Goal: Task Accomplishment & Management: Manage account settings

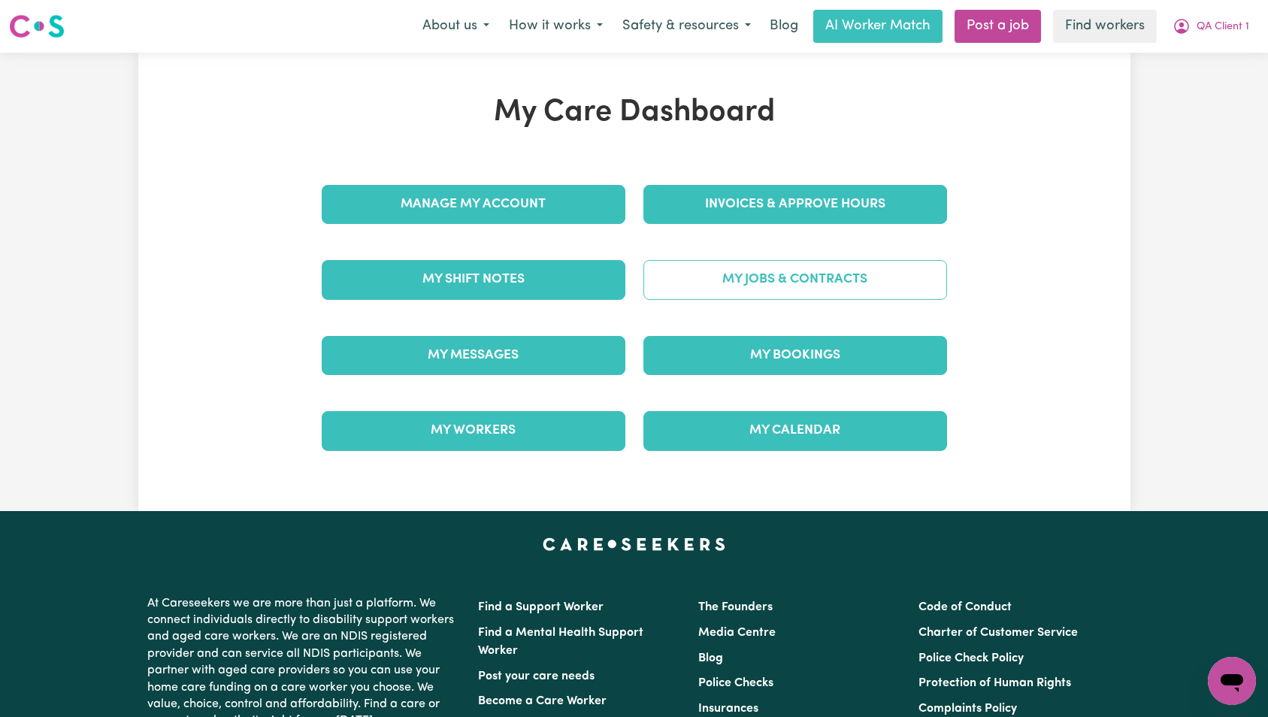
click at [844, 287] on link "My Jobs & Contracts" at bounding box center [796, 279] width 304 height 39
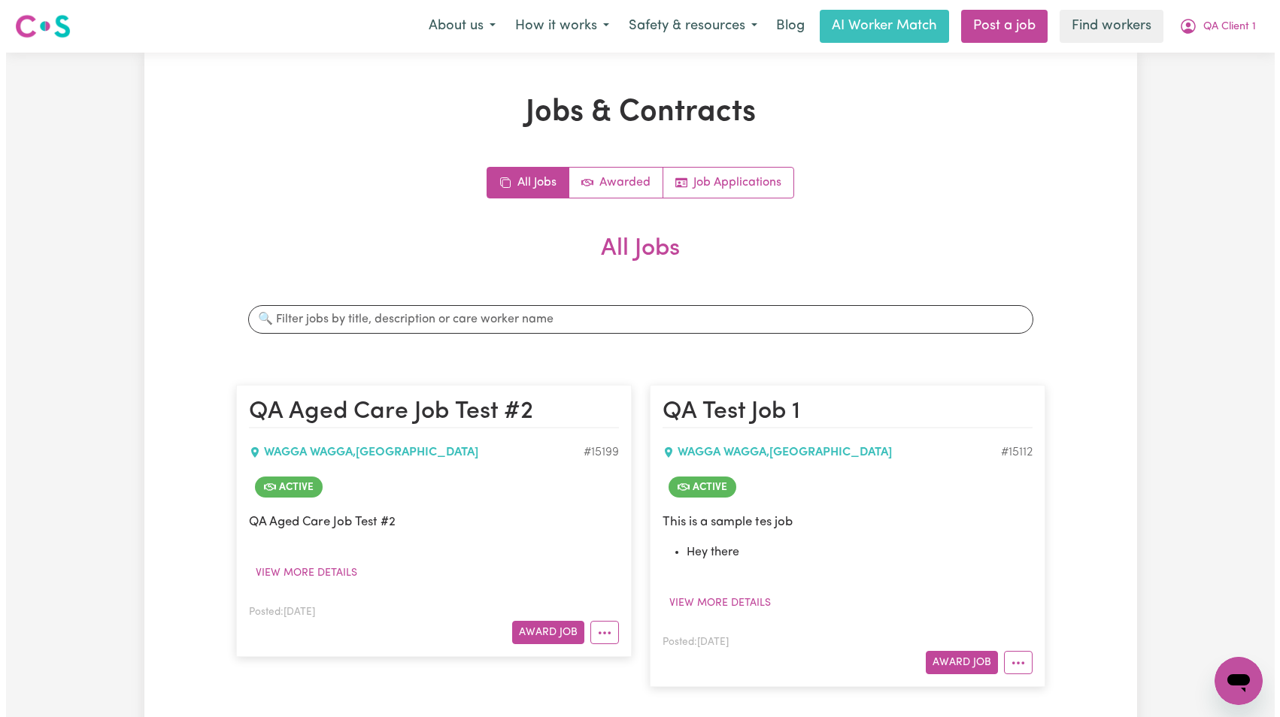
scroll to position [186, 0]
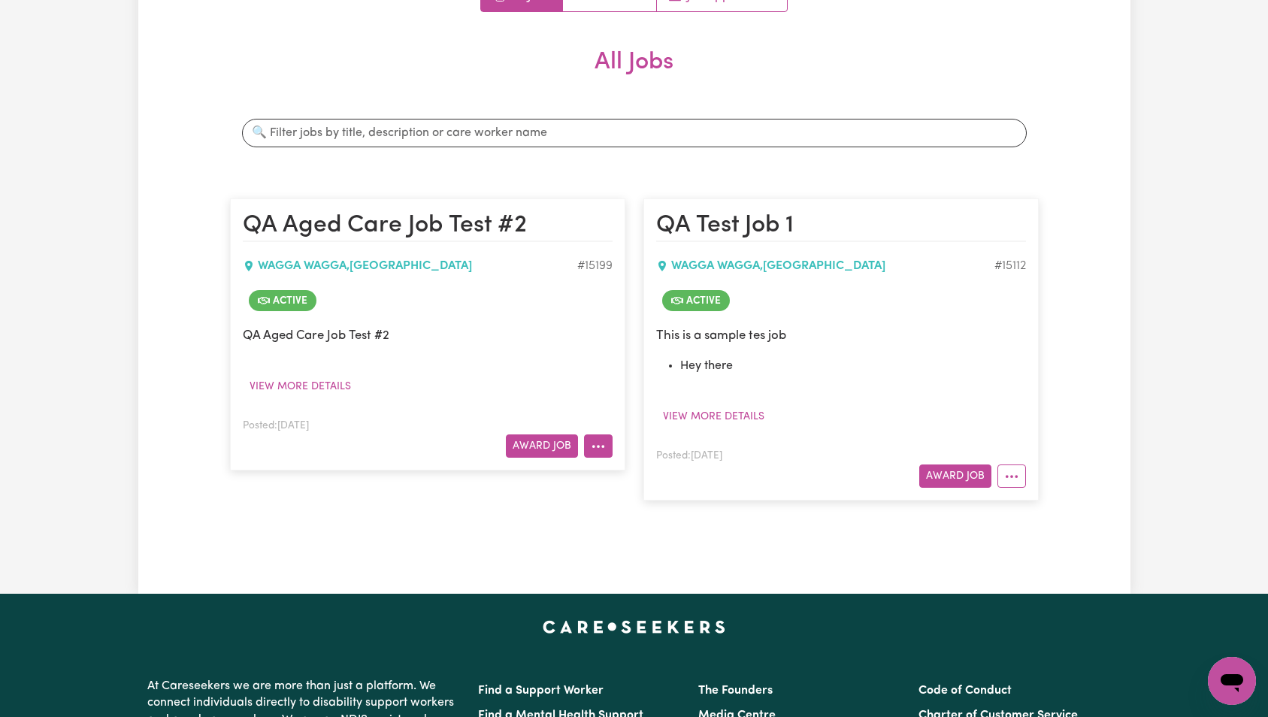
click at [601, 444] on button "More options" at bounding box center [598, 446] width 29 height 23
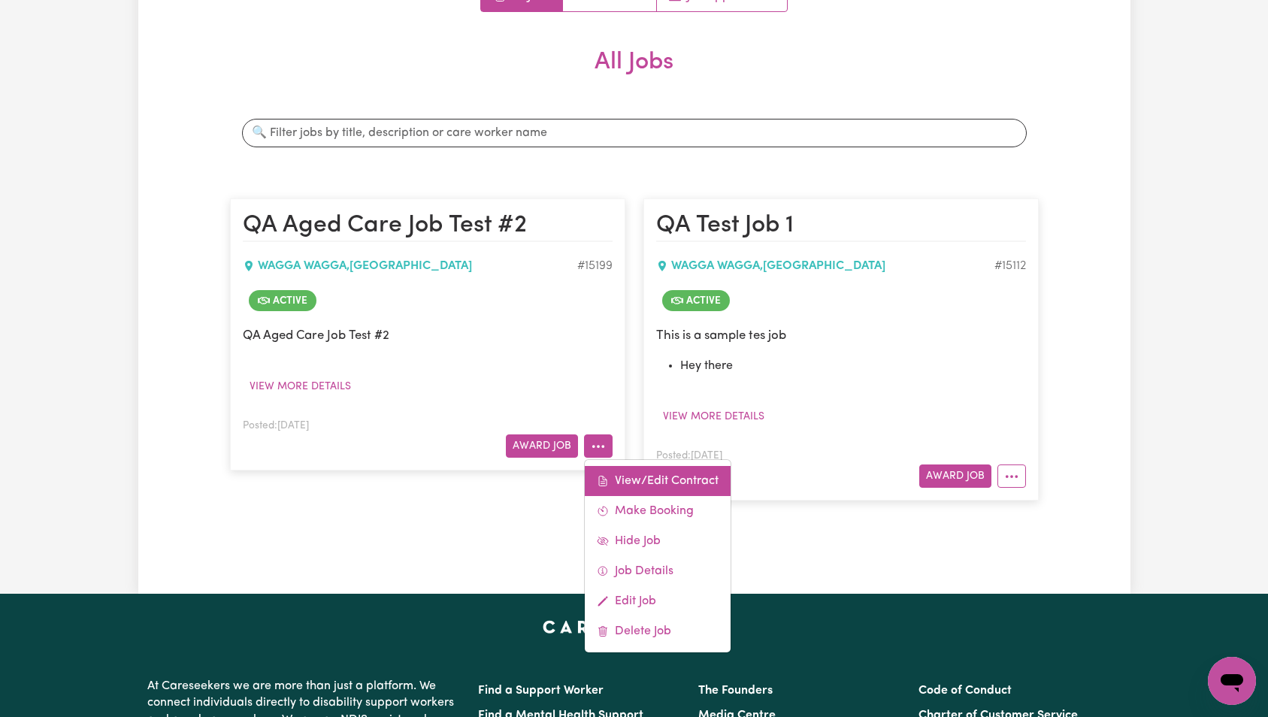
click at [632, 477] on link "View/Edit Contract" at bounding box center [658, 481] width 146 height 30
select select "WEEKDAY_DAYTIME"
select select "ASSISTANCE_SELF_CARE"
select select "ONE"
select select "WEEKDAY_EVENING"
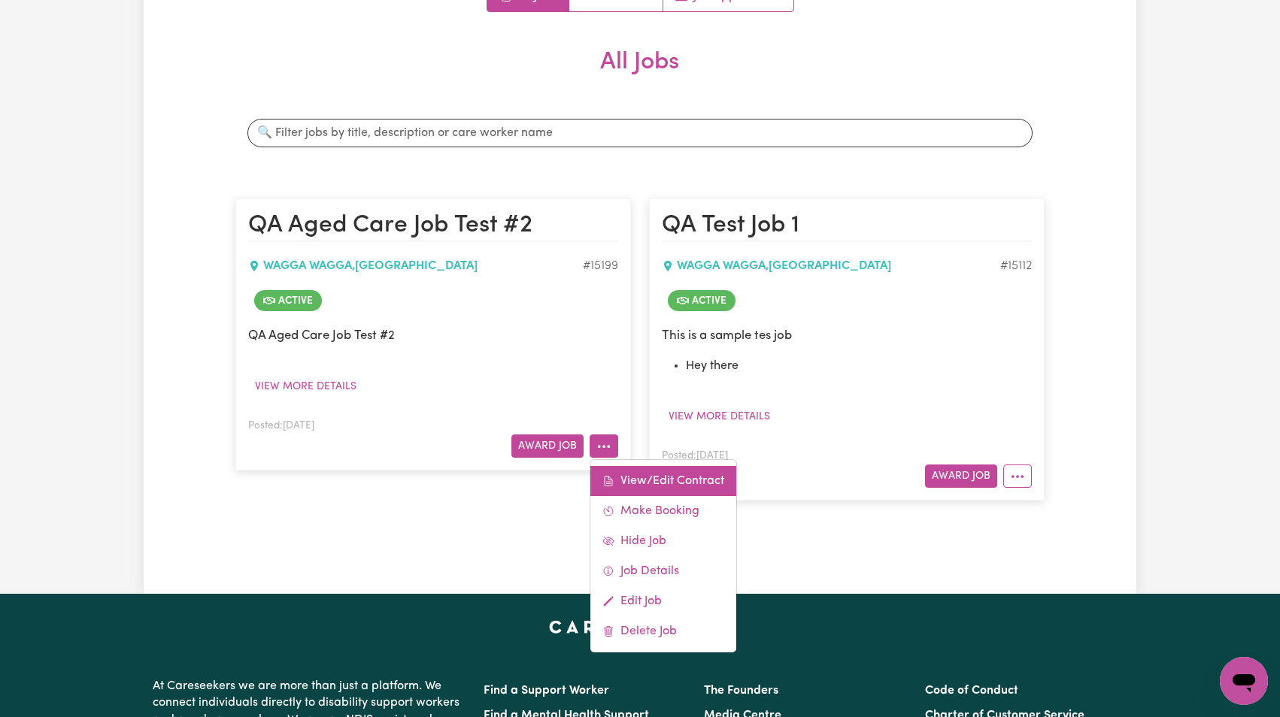
select select "OTHER"
select select "TWO"
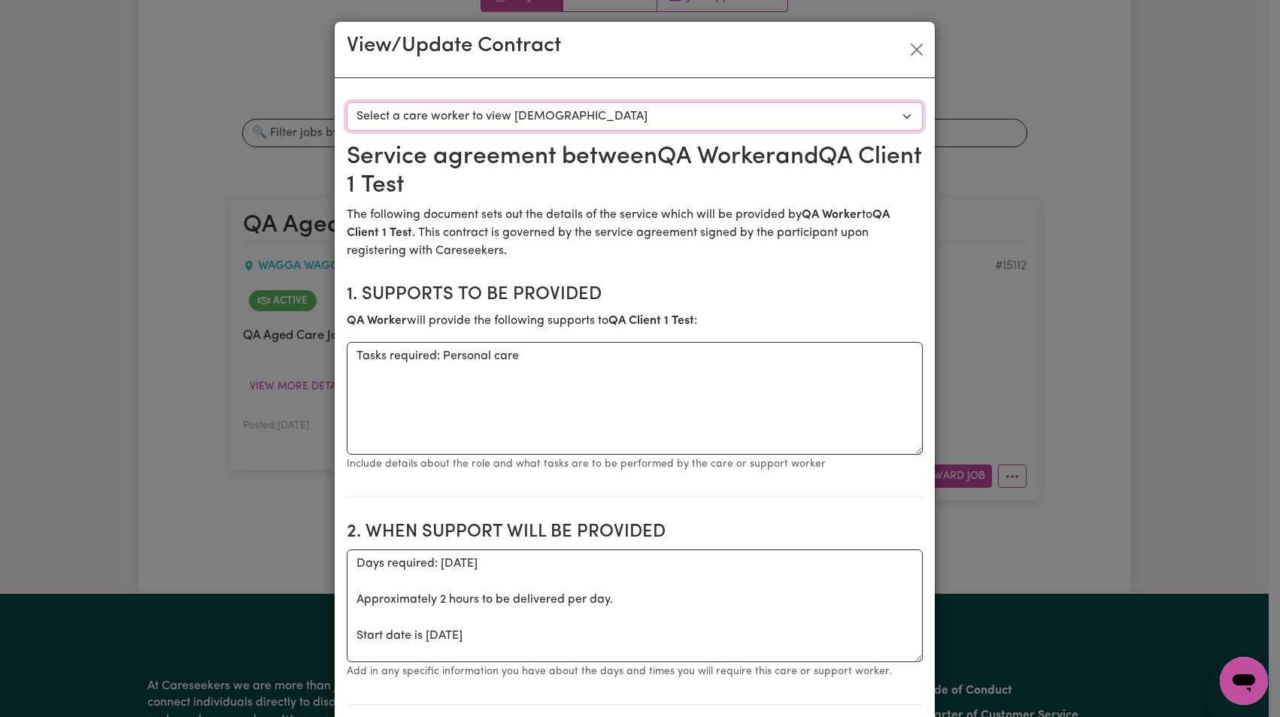
click at [628, 114] on select "Select a care worker to view [DEMOGRAPHIC_DATA] #10666 - QA Worker 1 Test ([DEM…" at bounding box center [635, 116] width 576 height 29
select select "10278"
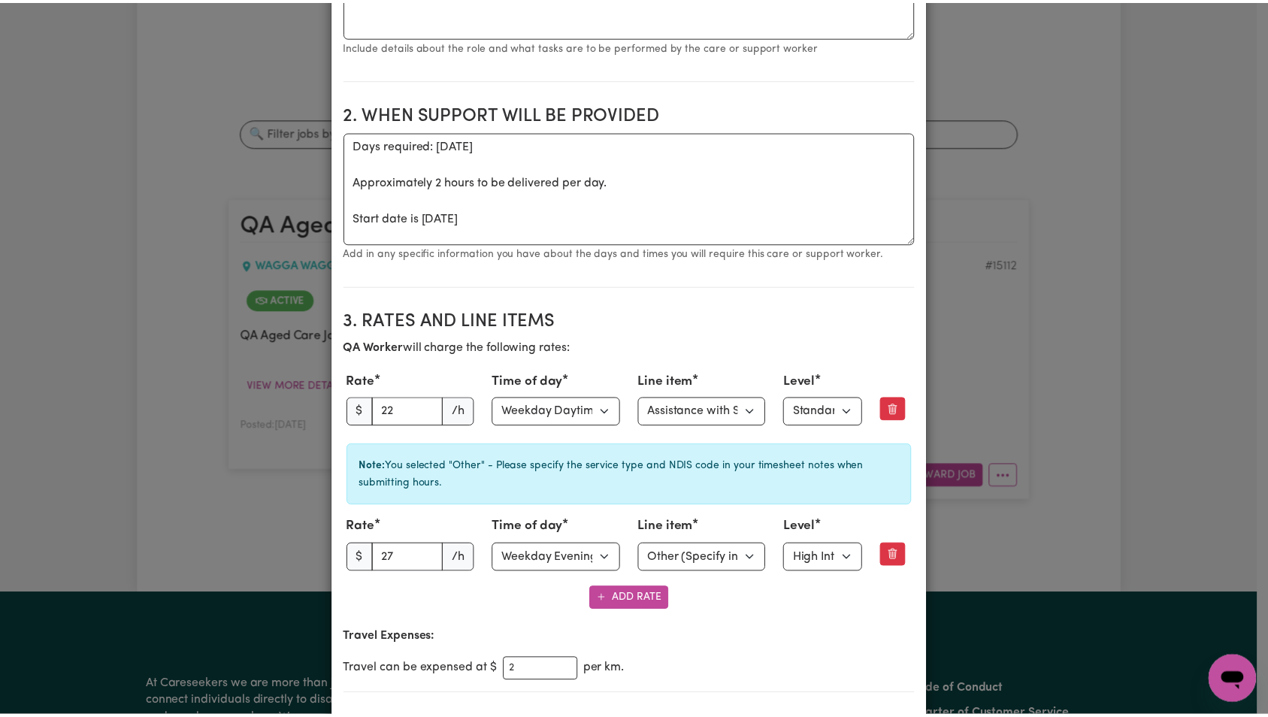
scroll to position [0, 0]
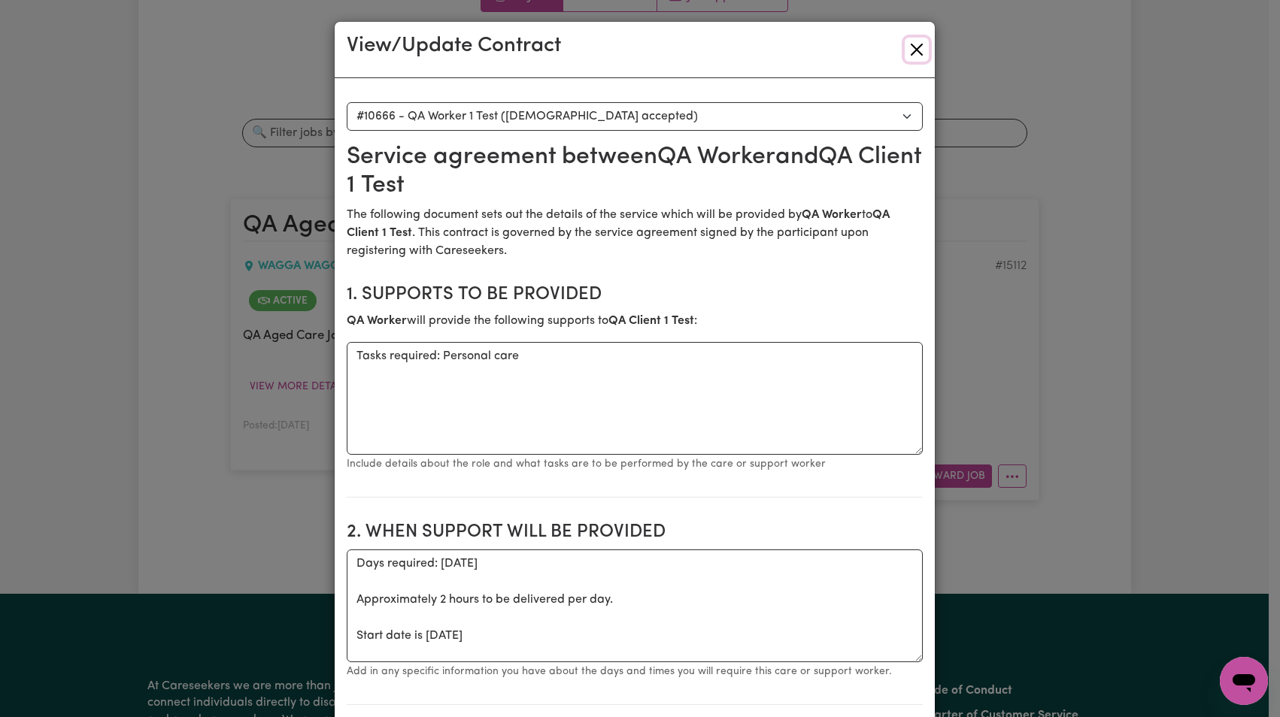
click at [919, 47] on button "Close" at bounding box center [916, 50] width 24 height 24
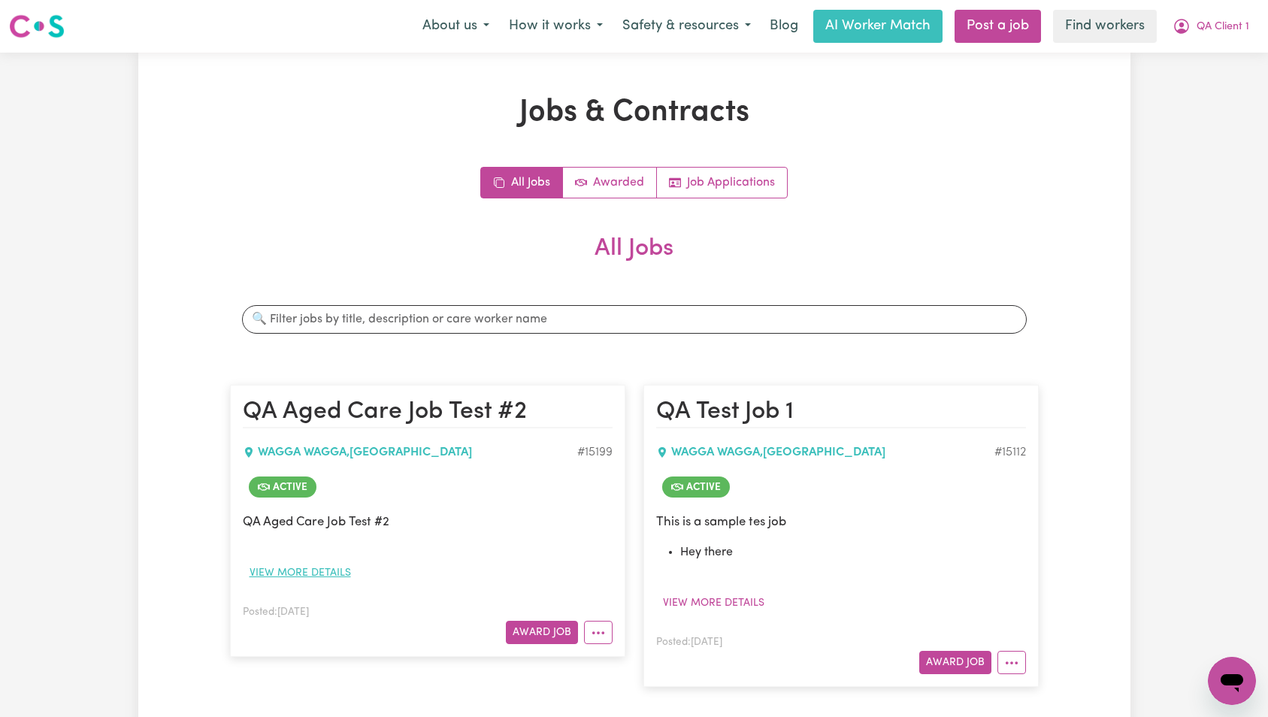
click at [323, 565] on button "View more details" at bounding box center [300, 573] width 115 height 23
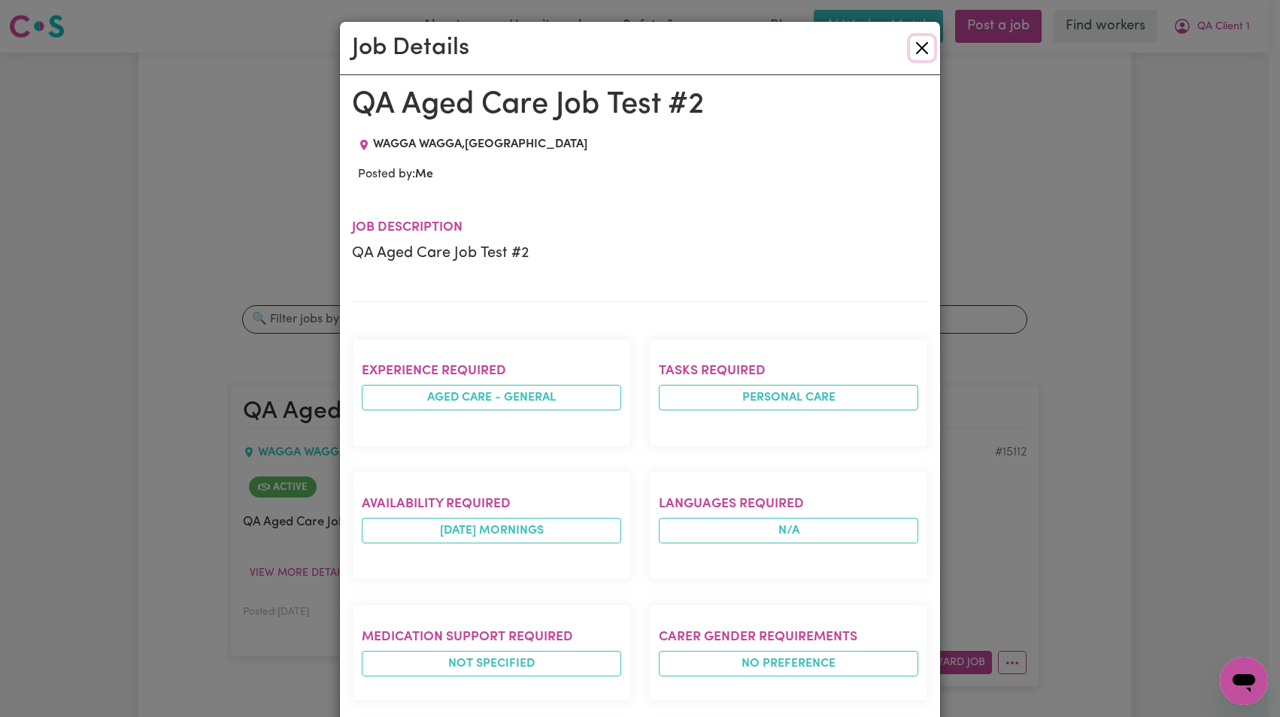
click at [910, 53] on button "Close" at bounding box center [922, 48] width 24 height 24
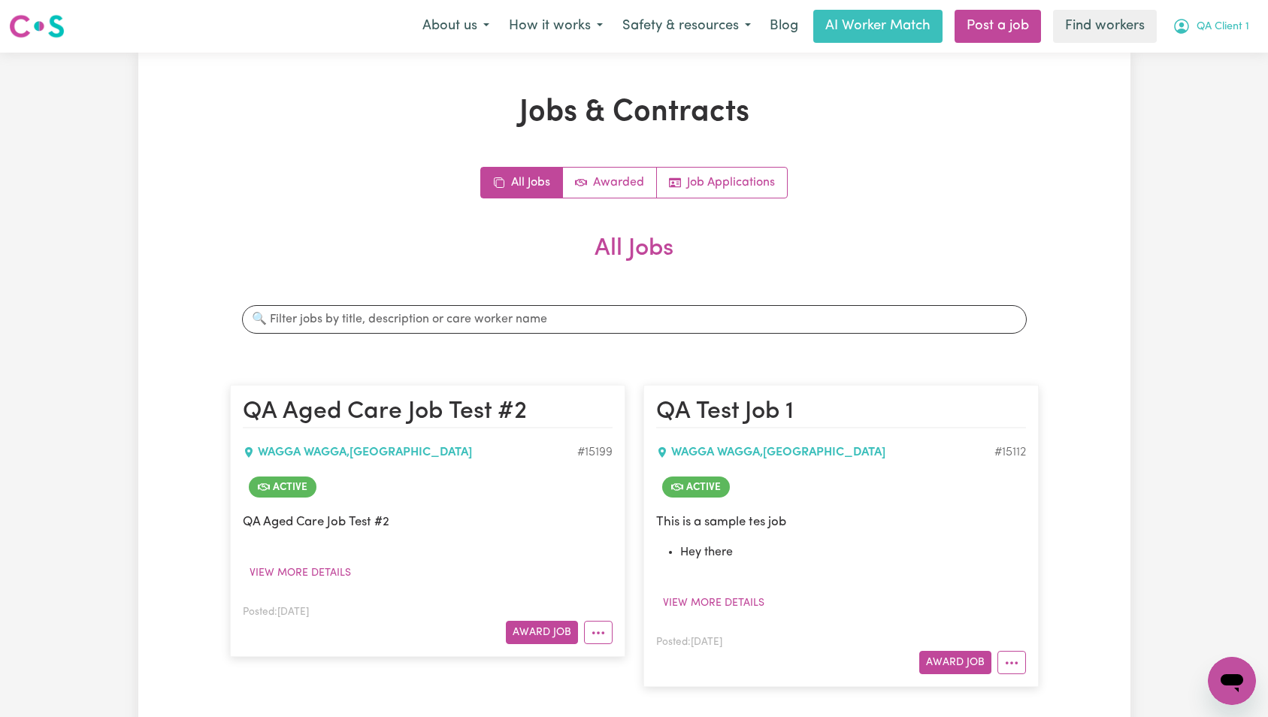
click at [1219, 24] on span "QA Client 1" at bounding box center [1223, 27] width 53 height 17
click at [1223, 81] on link "Logout" at bounding box center [1199, 86] width 119 height 29
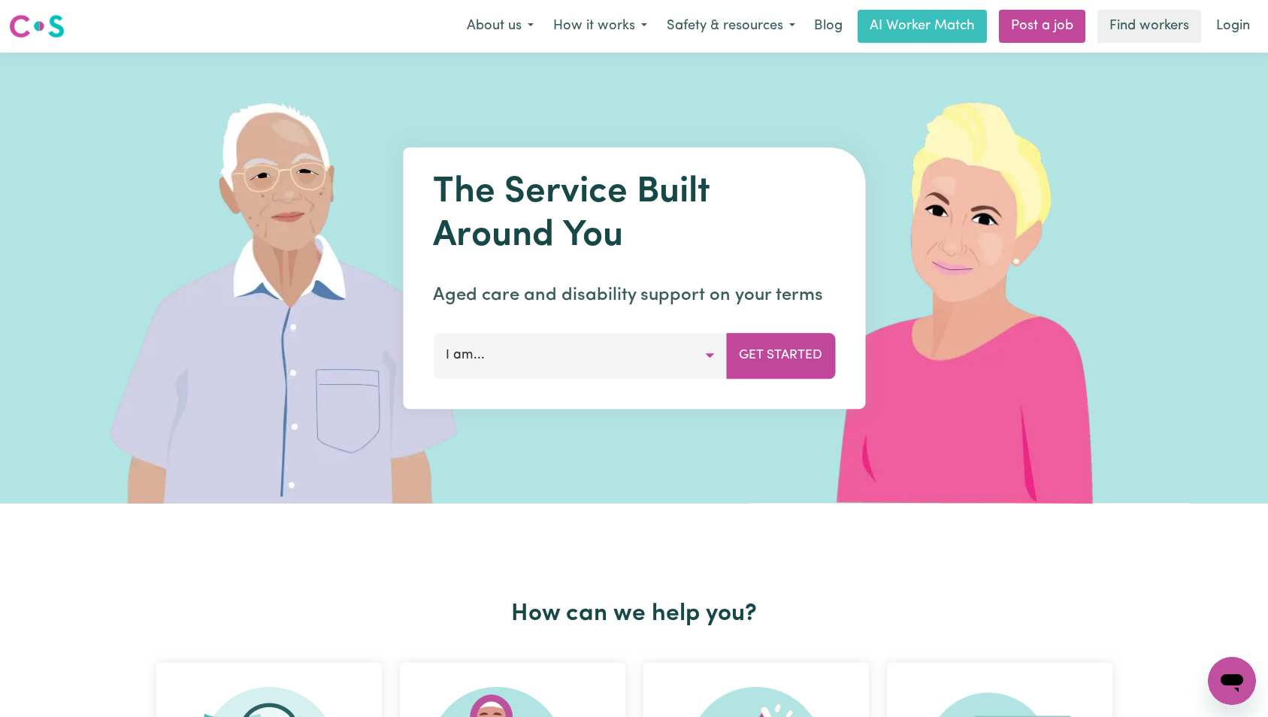
click at [1232, 12] on link "Login" at bounding box center [1233, 26] width 52 height 33
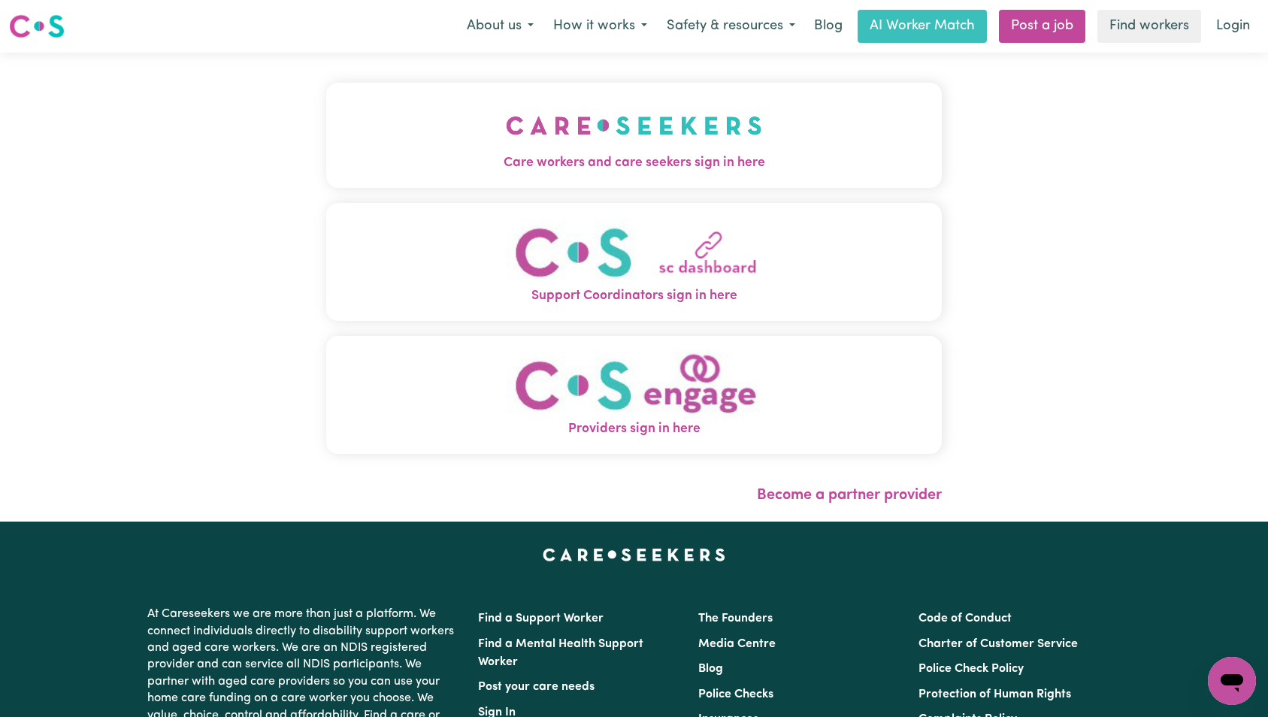
click at [506, 141] on img "Care workers and care seekers sign in here" at bounding box center [634, 126] width 256 height 56
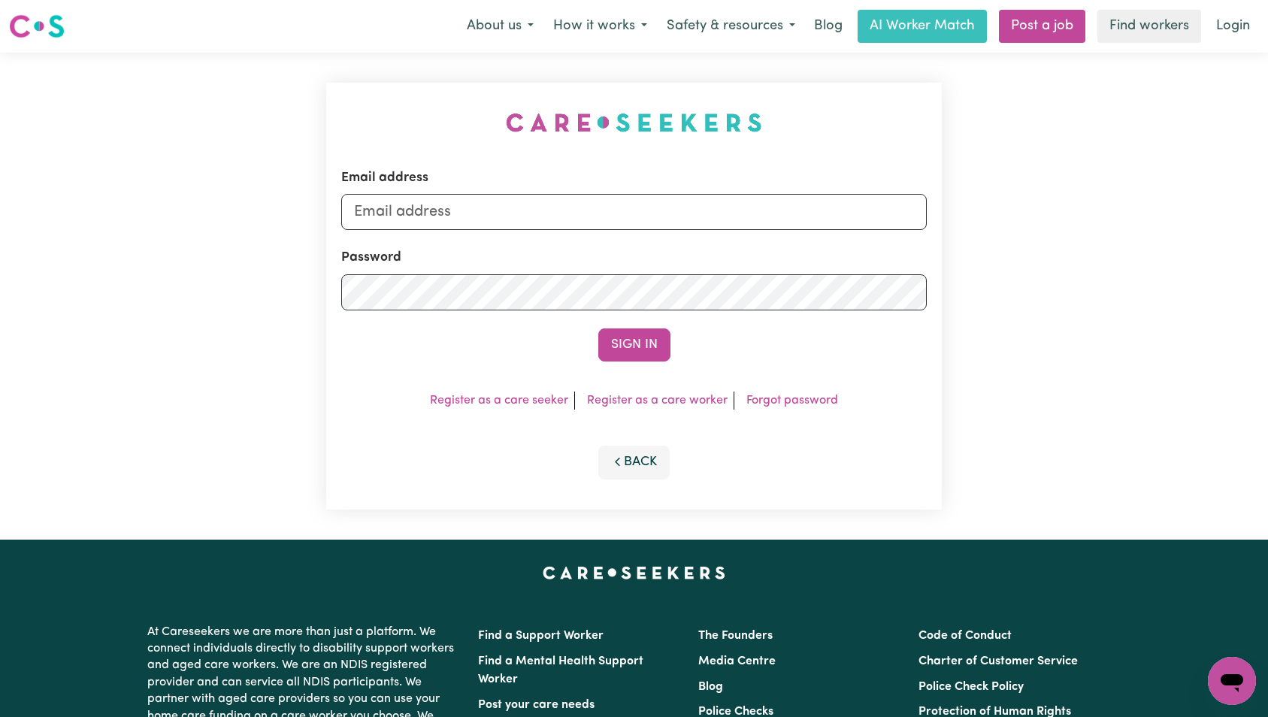
click at [607, 239] on form "Email address Password Sign In" at bounding box center [634, 264] width 586 height 193
click at [607, 217] on input "Email address" at bounding box center [634, 212] width 586 height 36
type input "[EMAIL_ADDRESS][DOMAIN_NAME]"
click at [618, 349] on button "Sign In" at bounding box center [634, 345] width 72 height 33
